Goal: Subscribe to service/newsletter

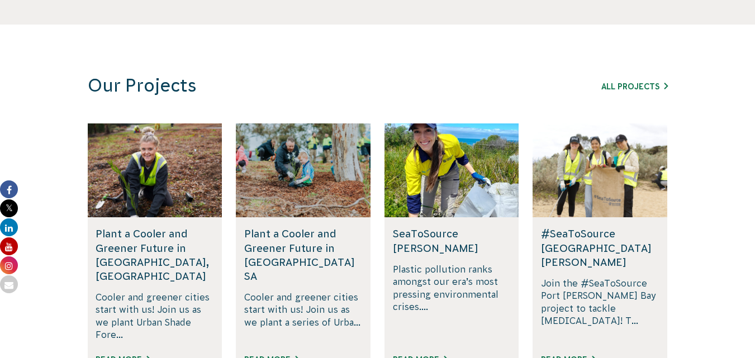
scroll to position [674, 0]
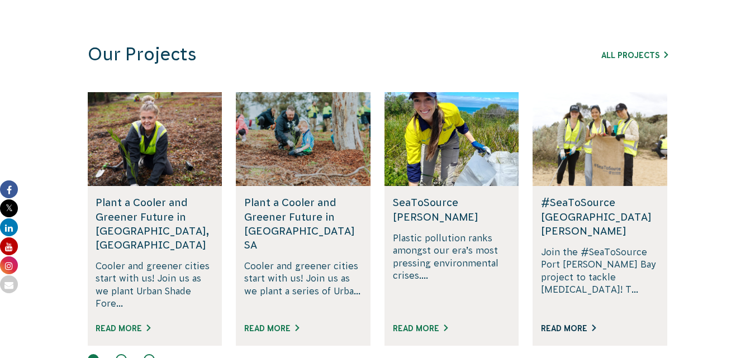
click at [575, 324] on link "Read More" at bounding box center [568, 328] width 55 height 9
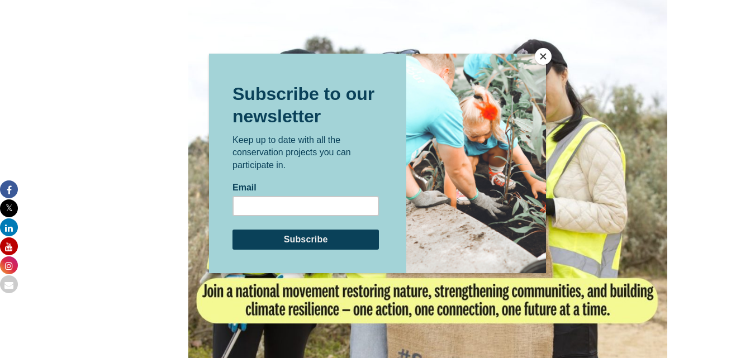
scroll to position [1047, 0]
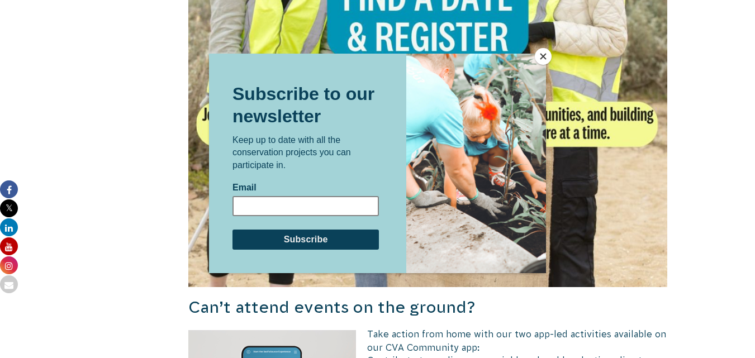
click at [310, 215] on input "Email" at bounding box center [305, 206] width 146 height 20
type input "[EMAIL_ADDRESS][DOMAIN_NAME]"
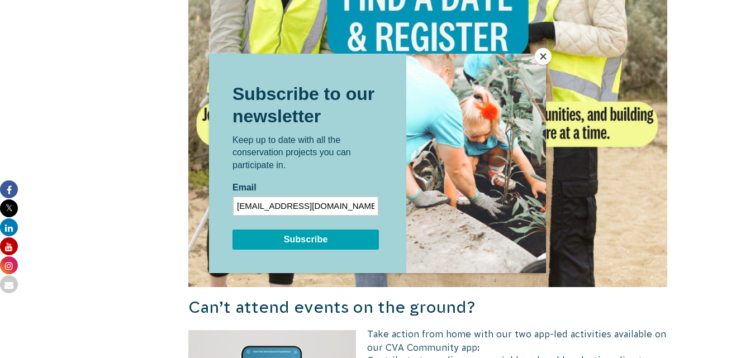
click at [337, 236] on input "Subscribe" at bounding box center [305, 240] width 146 height 20
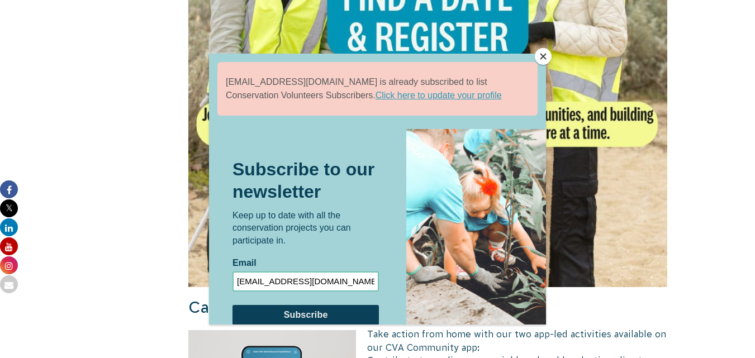
click at [135, 250] on div at bounding box center [377, 179] width 755 height 358
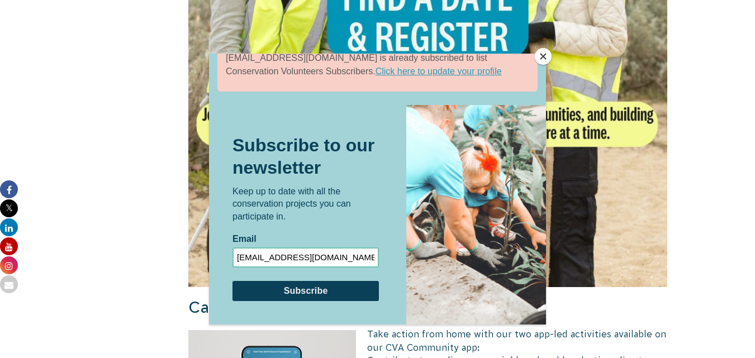
click at [544, 55] on button "Close" at bounding box center [543, 56] width 17 height 17
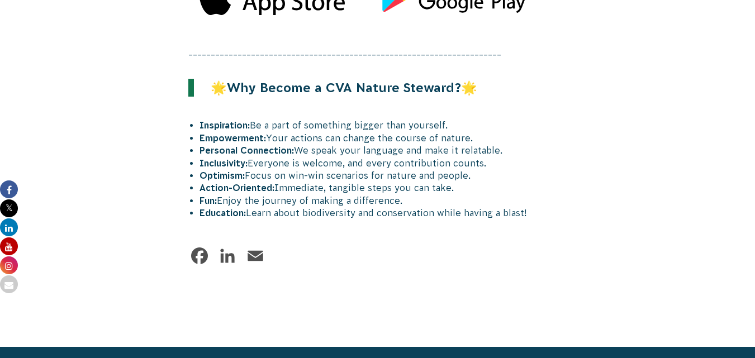
scroll to position [1621, 0]
